Goal: Information Seeking & Learning: Learn about a topic

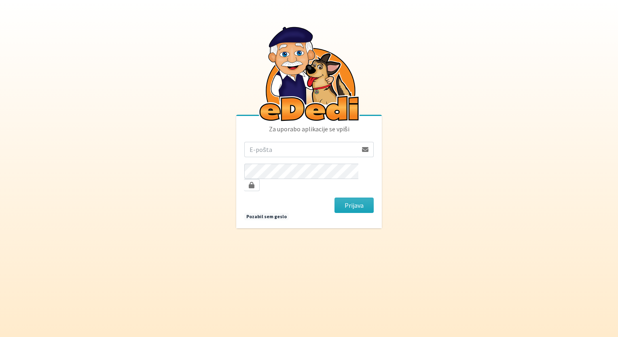
click at [274, 154] on input "email" at bounding box center [300, 149] width 113 height 15
type input "jonfimz@gmail.com"
click at [334, 198] on button "Prijava" at bounding box center [353, 205] width 39 height 15
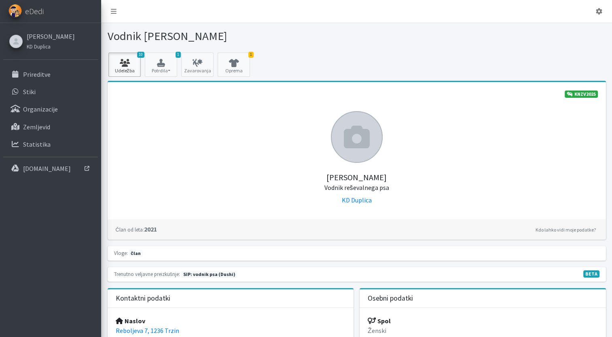
click at [121, 65] on icon at bounding box center [124, 63] width 27 height 8
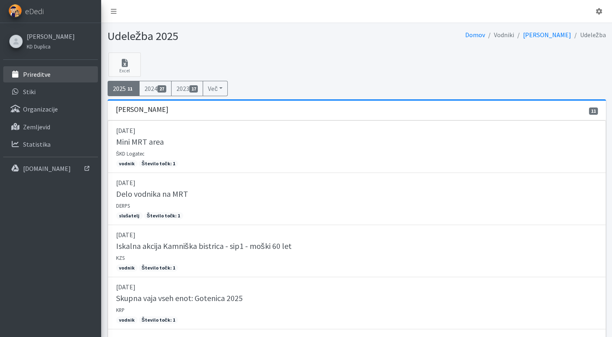
click at [43, 74] on p "Prireditve" at bounding box center [36, 74] width 27 height 8
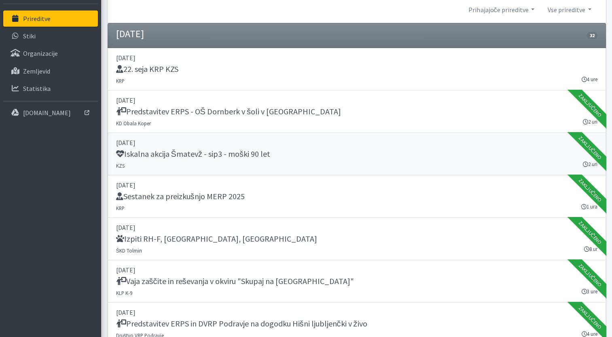
scroll to position [40, 0]
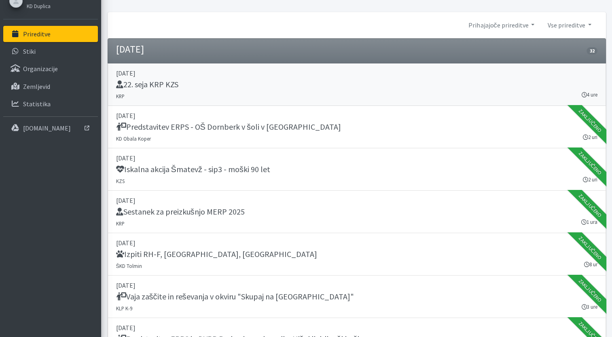
click at [252, 80] on div "22. seja KRP KZS" at bounding box center [356, 85] width 481 height 11
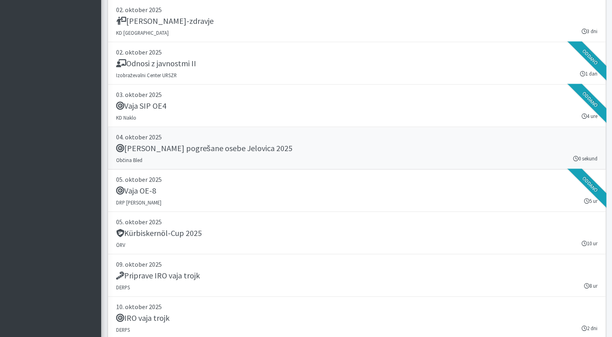
scroll to position [1577, 0]
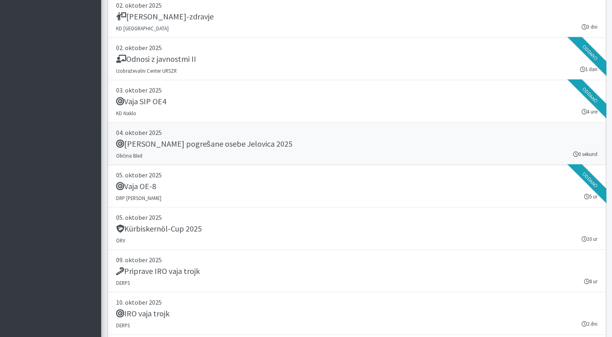
click at [264, 139] on h5 "Vaja Iskanje pogrešane osebe Jelovica 2025" at bounding box center [204, 144] width 176 height 10
click at [275, 226] on div "Kürbiskernöl-Cup 2025" at bounding box center [356, 229] width 481 height 11
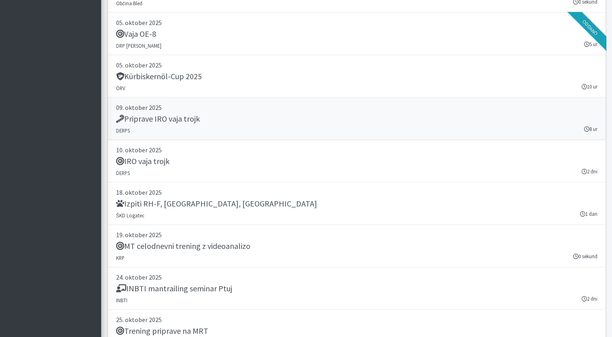
scroll to position [1739, 0]
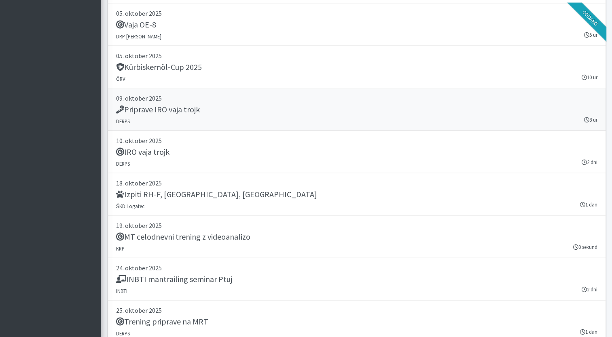
click at [273, 110] on div "Priprave IRO vaja trojk" at bounding box center [356, 110] width 481 height 11
click at [258, 152] on div "IRO vaja trojk" at bounding box center [356, 152] width 481 height 11
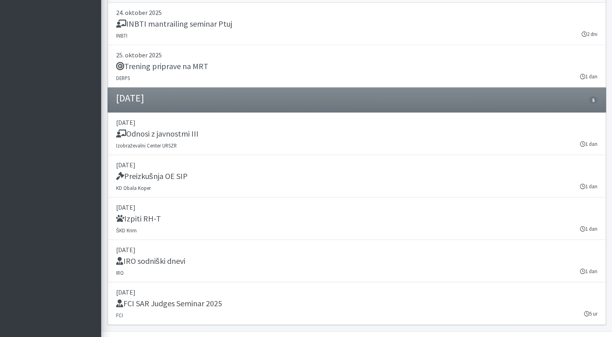
scroll to position [2007, 0]
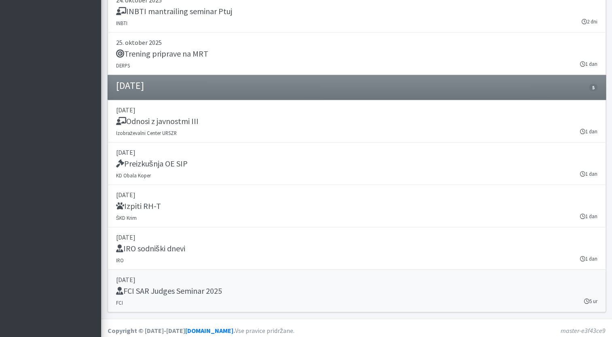
click at [211, 286] on h5 "FCI SAR Judges Seminar 2025" at bounding box center [169, 291] width 106 height 10
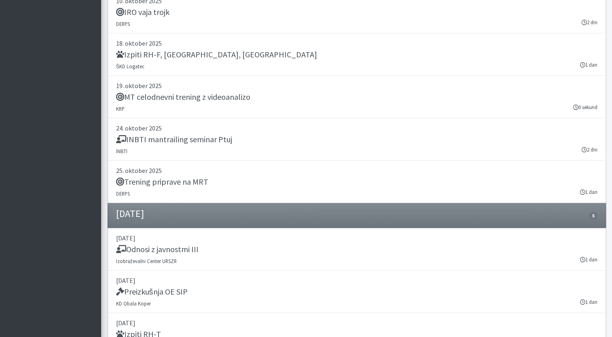
scroll to position [1804, 0]
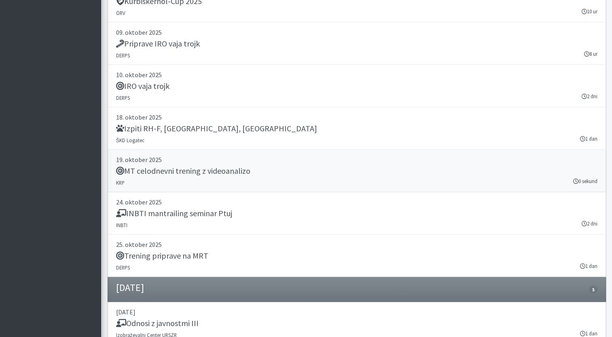
click at [271, 170] on div "MT celodnevni trening z videoanalizo" at bounding box center [356, 171] width 481 height 11
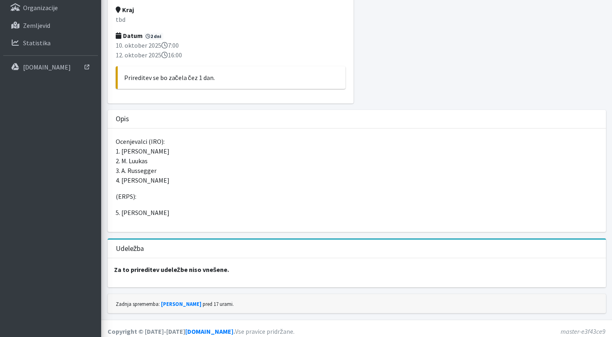
scroll to position [106, 0]
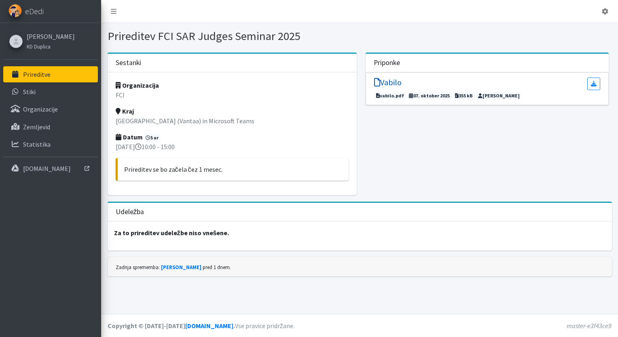
click at [389, 80] on h5 "Vabilo" at bounding box center [387, 83] width 27 height 10
